Goal: Information Seeking & Learning: Find specific fact

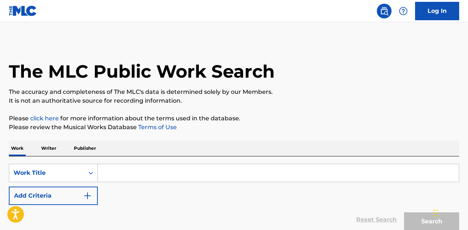
click at [123, 175] on input "Search Form" at bounding box center [278, 173] width 361 height 18
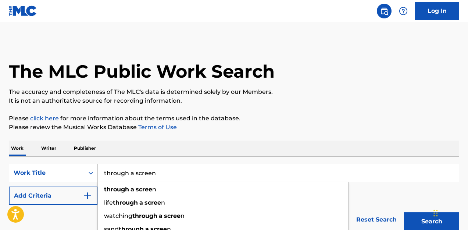
type input "through a screen"
click at [359, 221] on button "Search" at bounding box center [431, 221] width 55 height 18
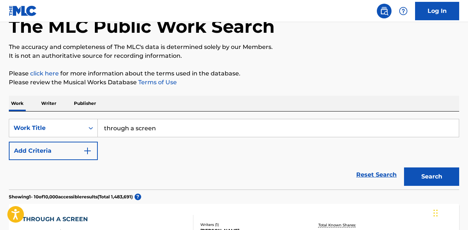
scroll to position [51, 0]
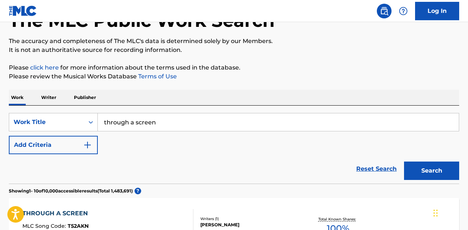
drag, startPoint x: 438, startPoint y: 177, endPoint x: 433, endPoint y: 172, distance: 6.5
click at [359, 176] on button "Search" at bounding box center [431, 170] width 55 height 18
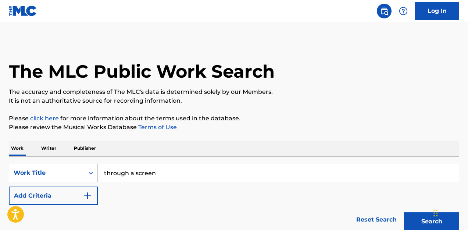
scroll to position [0, 0]
click at [53, 147] on p "Writer" at bounding box center [48, 147] width 19 height 15
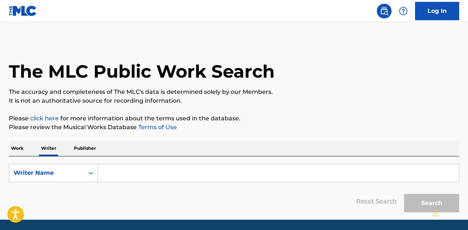
click at [132, 173] on input "Search Form" at bounding box center [278, 173] width 361 height 18
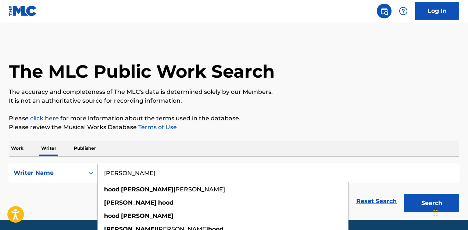
click at [359, 203] on button "Search" at bounding box center [431, 203] width 55 height 18
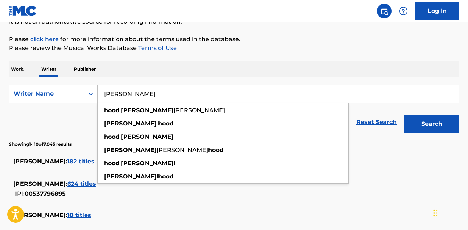
scroll to position [84, 0]
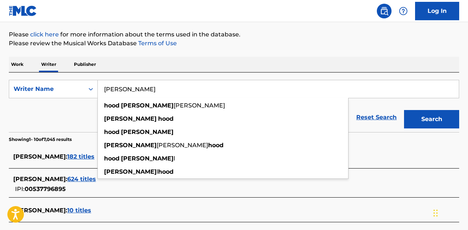
type input "[PERSON_NAME]"
click at [359, 121] on button "Search" at bounding box center [431, 119] width 55 height 18
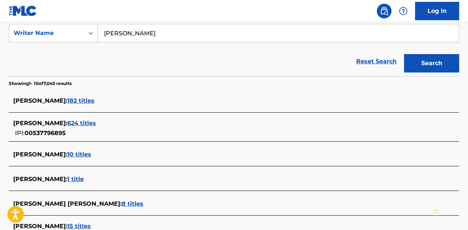
scroll to position [142, 0]
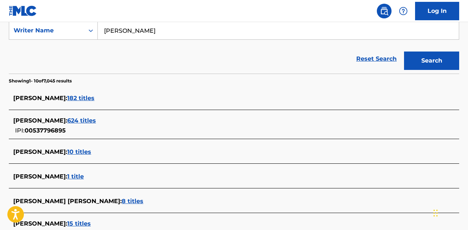
click at [86, 100] on span "182 titles" at bounding box center [80, 97] width 27 height 7
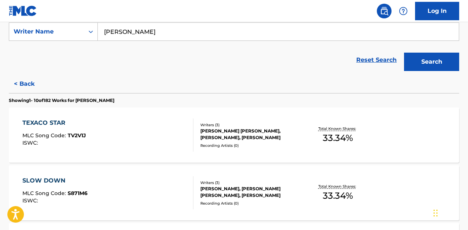
scroll to position [143, 0]
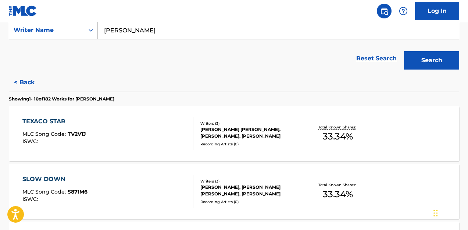
click at [234, 131] on div "[PERSON_NAME] [PERSON_NAME], [PERSON_NAME], [PERSON_NAME]" at bounding box center [250, 132] width 100 height 13
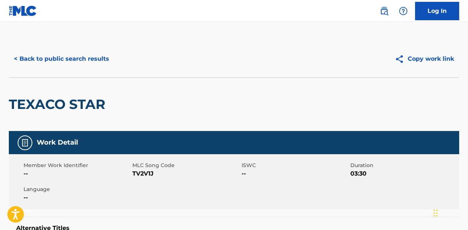
click at [44, 58] on button "< Back to public search results" at bounding box center [61, 59] width 105 height 18
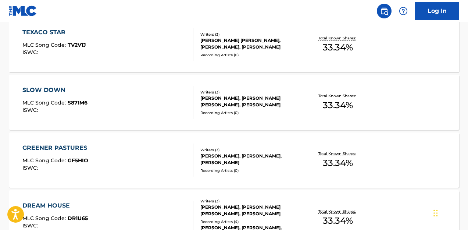
scroll to position [234, 0]
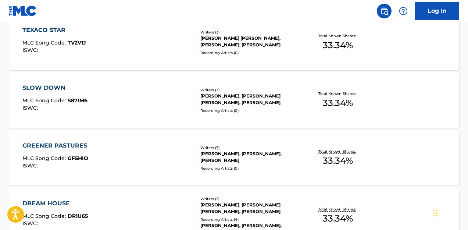
click at [247, 96] on div "[PERSON_NAME], [PERSON_NAME] [PERSON_NAME], [PERSON_NAME]" at bounding box center [250, 99] width 100 height 13
